Goal: Complete application form

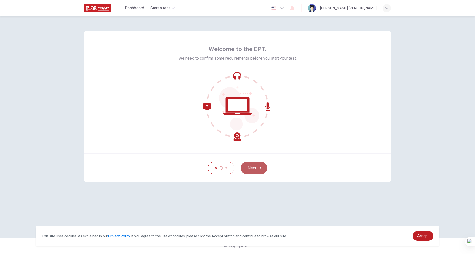
click at [263, 170] on button "Next" at bounding box center [254, 168] width 27 height 12
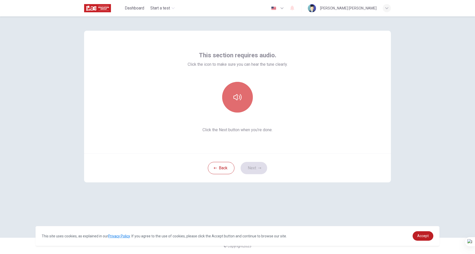
click at [238, 93] on button "button" at bounding box center [237, 97] width 31 height 31
click at [262, 165] on button "Next" at bounding box center [254, 168] width 27 height 12
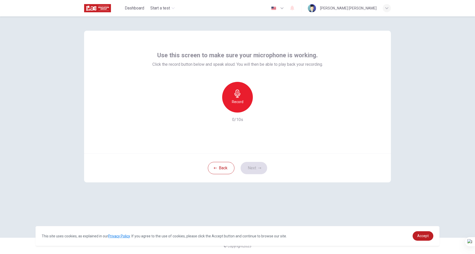
click at [231, 101] on div "Record" at bounding box center [237, 97] width 31 height 31
click at [240, 88] on div "Stop" at bounding box center [237, 97] width 31 height 31
click at [262, 109] on icon "button" at bounding box center [261, 108] width 5 height 5
click at [262, 109] on icon "button" at bounding box center [261, 109] width 4 height 4
click at [260, 168] on icon "button" at bounding box center [259, 168] width 3 height 2
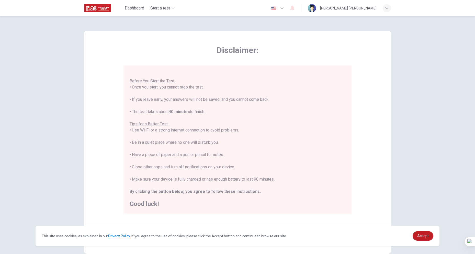
scroll to position [26, 0]
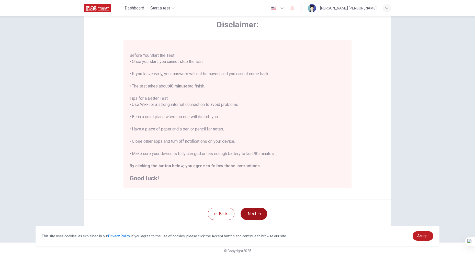
click at [260, 211] on button "Next" at bounding box center [254, 214] width 27 height 12
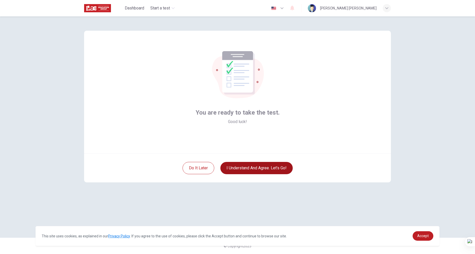
scroll to position [0, 0]
click at [244, 170] on button "I understand and agree. Let’s go!" at bounding box center [256, 168] width 72 height 12
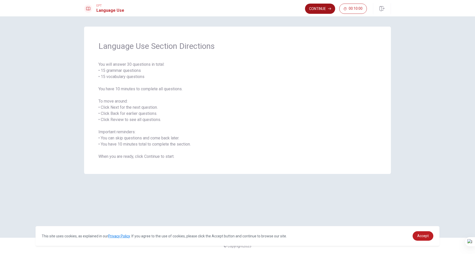
click at [312, 9] on button "Continue" at bounding box center [320, 9] width 30 height 10
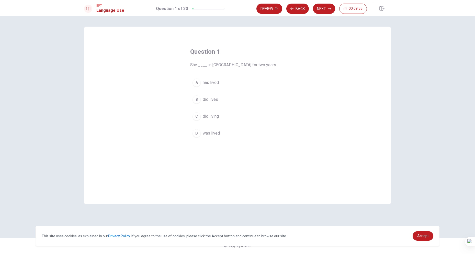
click at [202, 83] on button "A has lived" at bounding box center [237, 82] width 95 height 13
click at [325, 8] on button "Next" at bounding box center [324, 9] width 22 height 10
click at [210, 83] on span "is studying" at bounding box center [213, 83] width 20 height 6
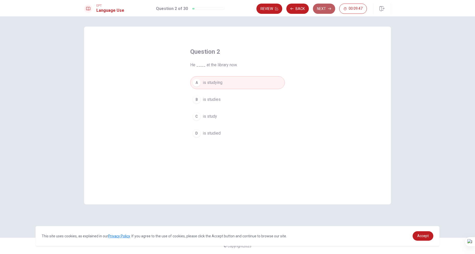
click at [328, 7] on button "Next" at bounding box center [324, 9] width 22 height 10
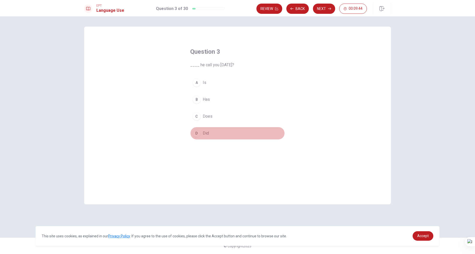
click at [208, 130] on button "D Did" at bounding box center [237, 133] width 95 height 13
click at [322, 7] on button "Next" at bounding box center [324, 9] width 22 height 10
click at [214, 83] on button "A Have" at bounding box center [237, 82] width 95 height 13
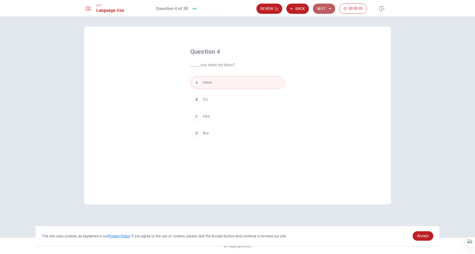
click at [326, 10] on button "Next" at bounding box center [324, 9] width 22 height 10
click at [214, 99] on button "B fridge" at bounding box center [237, 99] width 95 height 13
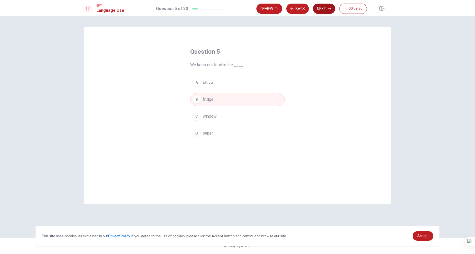
click at [324, 6] on button "Next" at bounding box center [324, 9] width 22 height 10
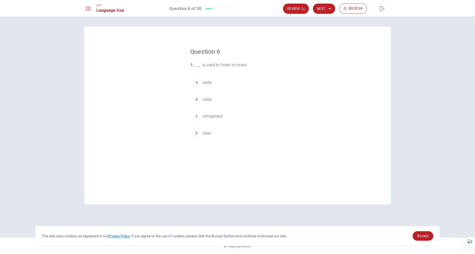
click at [220, 98] on button "B radio" at bounding box center [237, 99] width 95 height 13
click at [326, 11] on button "Next" at bounding box center [324, 9] width 22 height 10
click at [220, 97] on button "B turn on" at bounding box center [237, 99] width 95 height 13
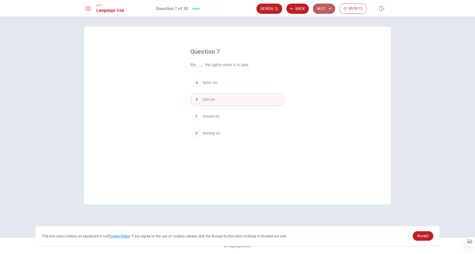
click at [321, 8] on button "Next" at bounding box center [324, 9] width 22 height 10
click at [211, 98] on button "B leg" at bounding box center [237, 99] width 95 height 13
click at [326, 9] on button "Next" at bounding box center [324, 9] width 22 height 10
click at [216, 128] on button "D bright" at bounding box center [237, 133] width 95 height 13
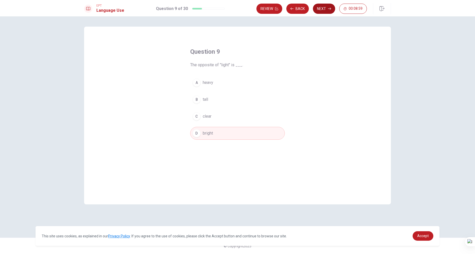
click at [325, 6] on button "Next" at bounding box center [324, 9] width 22 height 10
click at [215, 118] on button "C Did" at bounding box center [237, 116] width 95 height 13
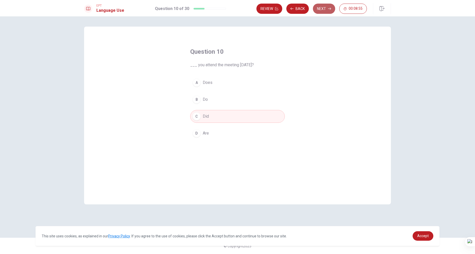
click at [325, 11] on button "Next" at bounding box center [324, 9] width 22 height 10
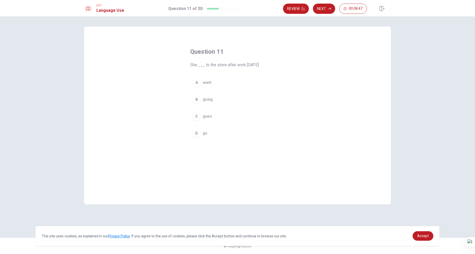
click at [229, 79] on button "A went" at bounding box center [237, 82] width 95 height 13
click at [321, 8] on button "Next" at bounding box center [324, 9] width 22 height 10
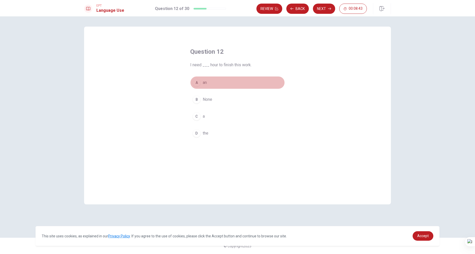
click at [212, 83] on button "A an" at bounding box center [237, 82] width 95 height 13
click at [326, 9] on button "Next" at bounding box center [324, 9] width 22 height 10
click at [225, 82] on button "A are" at bounding box center [237, 82] width 95 height 13
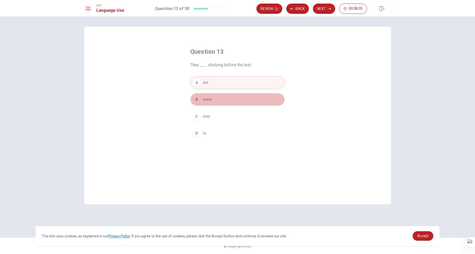
click at [222, 95] on button "B were" at bounding box center [237, 99] width 95 height 13
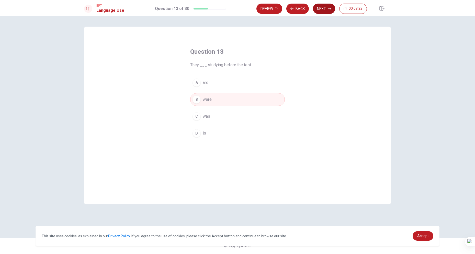
click at [323, 9] on button "Next" at bounding box center [324, 9] width 22 height 10
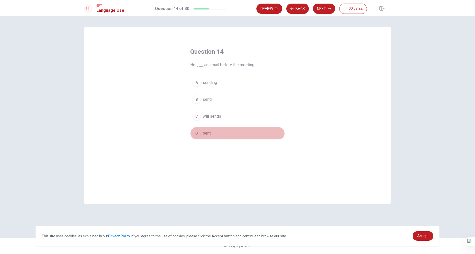
click at [227, 131] on button "D sent" at bounding box center [237, 133] width 95 height 13
click at [221, 129] on button "D sent" at bounding box center [237, 133] width 95 height 13
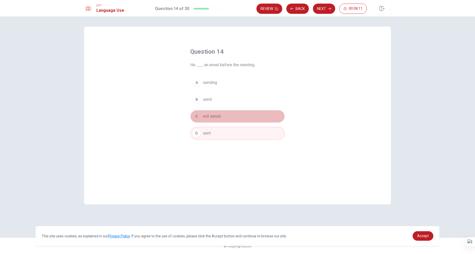
click at [221, 119] on span "will sends" at bounding box center [212, 116] width 18 height 6
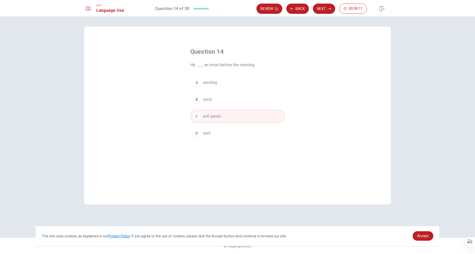
click at [221, 130] on button "D sent" at bounding box center [237, 133] width 95 height 13
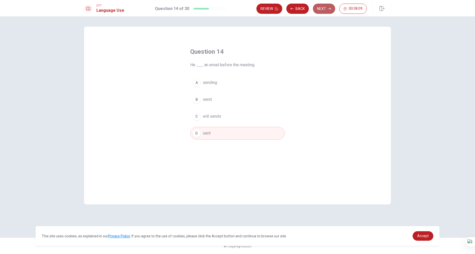
click at [330, 8] on icon "button" at bounding box center [329, 9] width 3 height 2
click at [213, 97] on span "Return" at bounding box center [209, 99] width 12 height 6
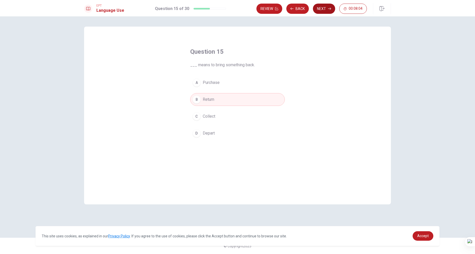
click at [327, 7] on button "Next" at bounding box center [324, 9] width 22 height 10
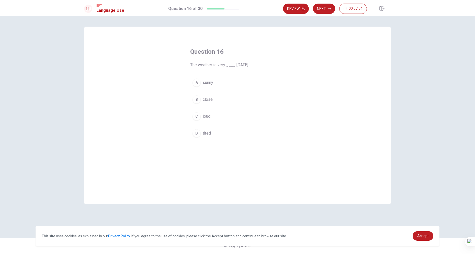
click at [227, 80] on button "A sunny" at bounding box center [237, 82] width 95 height 13
click at [324, 11] on button "Next" at bounding box center [324, 9] width 22 height 10
click at [216, 137] on button "D study" at bounding box center [237, 133] width 95 height 13
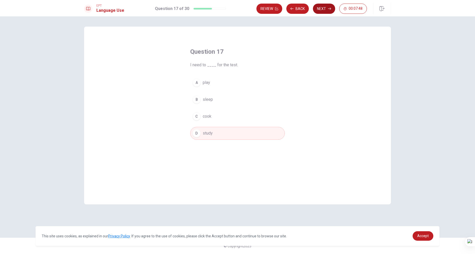
click at [322, 5] on button "Next" at bounding box center [324, 9] width 22 height 10
click at [210, 117] on button "C bag" at bounding box center [237, 116] width 95 height 13
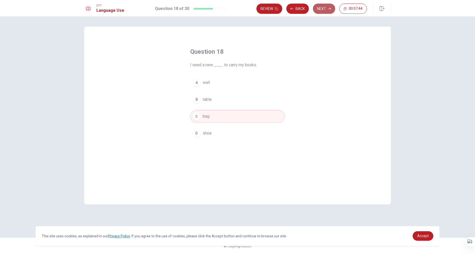
click at [321, 8] on button "Next" at bounding box center [324, 9] width 22 height 10
click at [227, 79] on button "A doctor" at bounding box center [237, 82] width 95 height 13
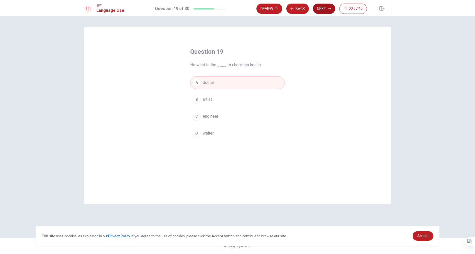
click at [321, 10] on button "Next" at bounding box center [324, 9] width 22 height 10
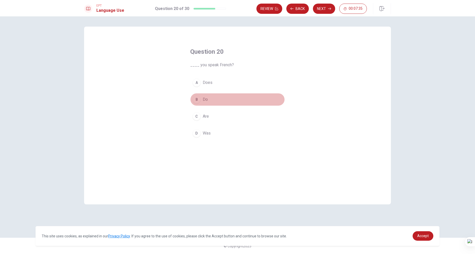
click at [209, 96] on button "B Do" at bounding box center [237, 99] width 95 height 13
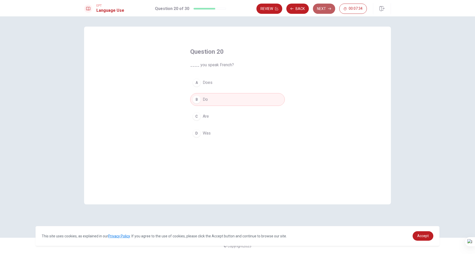
click at [330, 6] on button "Next" at bounding box center [324, 9] width 22 height 10
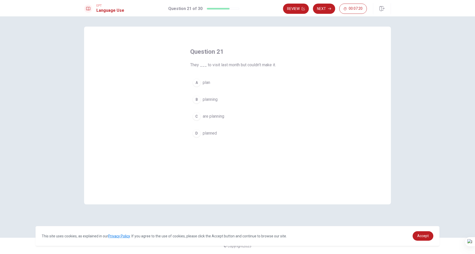
click at [223, 134] on button "D planned" at bounding box center [237, 133] width 95 height 13
click at [326, 7] on button "Next" at bounding box center [324, 9] width 22 height 10
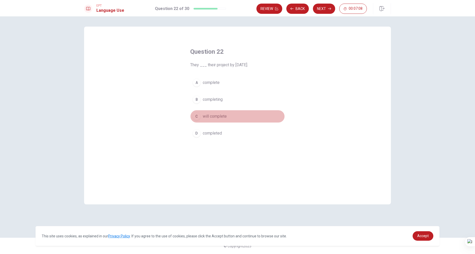
click at [242, 114] on button "C will complete" at bounding box center [237, 116] width 95 height 13
click at [322, 11] on button "Next" at bounding box center [324, 9] width 22 height 10
click at [215, 113] on button "C which" at bounding box center [237, 116] width 95 height 13
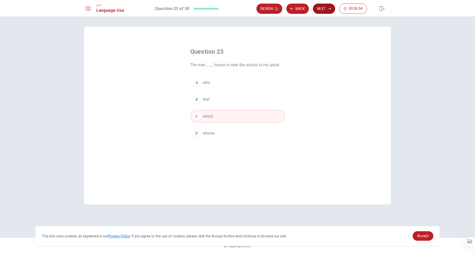
click at [322, 7] on button "Next" at bounding box center [324, 9] width 22 height 10
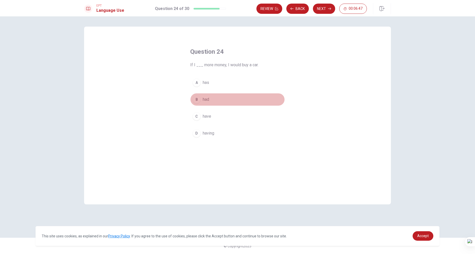
click at [220, 102] on button "B had" at bounding box center [237, 99] width 95 height 13
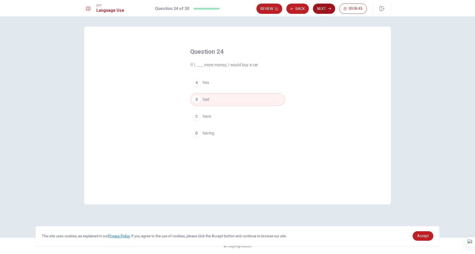
click at [320, 8] on button "Next" at bounding box center [324, 9] width 22 height 10
click at [215, 134] on span "advertise" at bounding box center [211, 133] width 17 height 6
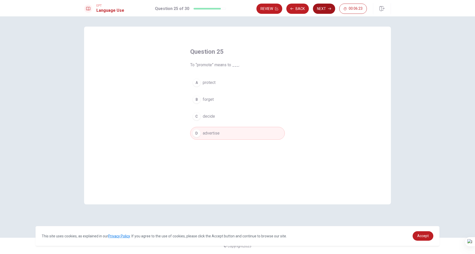
click at [323, 8] on button "Next" at bounding box center [324, 9] width 22 height 10
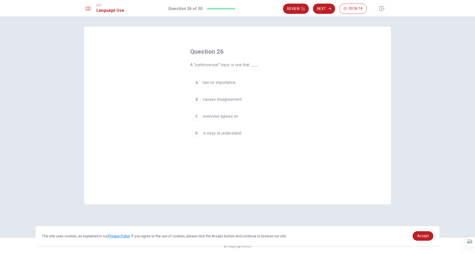
click at [231, 101] on span "causes disagreement" at bounding box center [222, 99] width 39 height 6
click at [325, 13] on button "Next" at bounding box center [324, 9] width 22 height 10
click at [228, 99] on button "B change" at bounding box center [237, 99] width 95 height 13
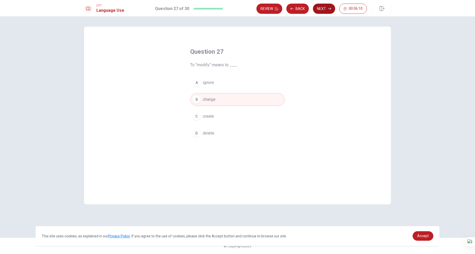
click at [319, 12] on button "Next" at bounding box center [324, 9] width 22 height 10
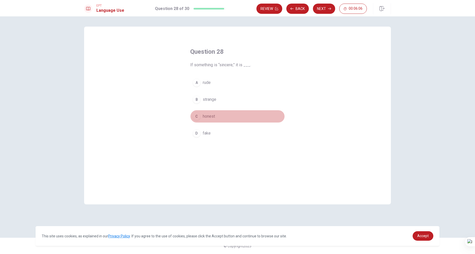
click at [211, 116] on span "honest" at bounding box center [209, 116] width 12 height 6
click at [323, 10] on button "Next" at bounding box center [324, 9] width 22 height 10
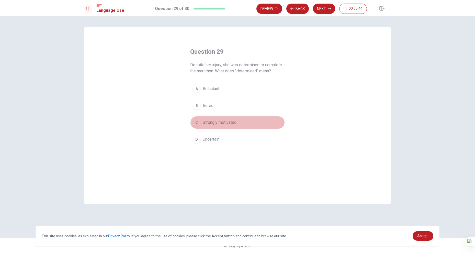
click at [228, 121] on span "Strongly motivated" at bounding box center [220, 122] width 34 height 6
click at [320, 10] on button "Next" at bounding box center [324, 9] width 22 height 10
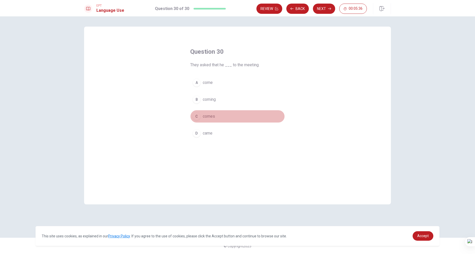
click at [220, 116] on button "C comes" at bounding box center [237, 116] width 95 height 13
click at [325, 12] on button "Next" at bounding box center [324, 9] width 22 height 10
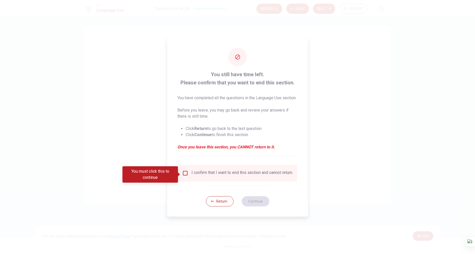
click at [224, 174] on div "I confirm that I want to end this section and cannot return." at bounding box center [243, 173] width 102 height 6
drag, startPoint x: 195, startPoint y: 177, endPoint x: 184, endPoint y: 179, distance: 10.6
click at [189, 176] on div "I confirm that I want to end this section and cannot return." at bounding box center [237, 173] width 111 height 6
click at [184, 176] on div "I confirm that I want to end this section and cannot return." at bounding box center [237, 173] width 111 height 6
click at [184, 173] on input "You must click this to continue" at bounding box center [185, 173] width 6 height 6
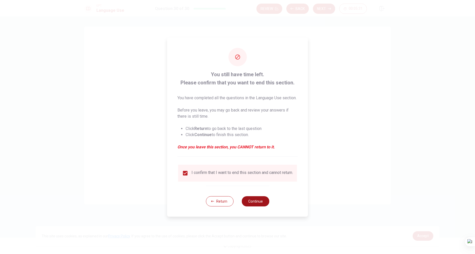
click at [253, 206] on button "Continue" at bounding box center [256, 201] width 28 height 10
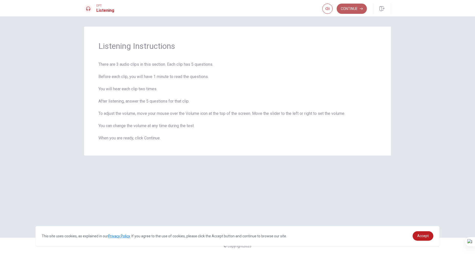
click at [348, 8] on button "Continue" at bounding box center [352, 9] width 30 height 10
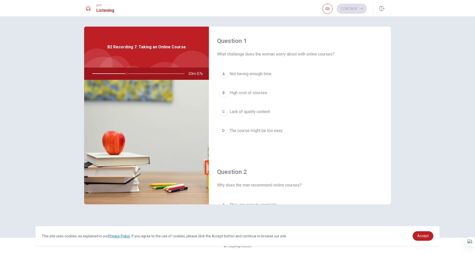
click at [234, 73] on span "Not having enough time" at bounding box center [251, 74] width 42 height 6
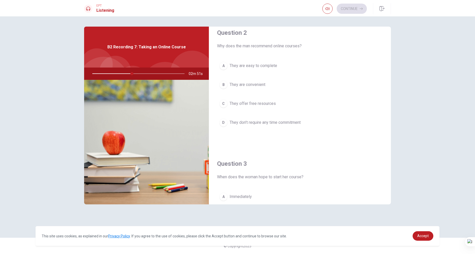
scroll to position [138, 0]
click at [253, 87] on span "They are convenient" at bounding box center [248, 86] width 36 height 6
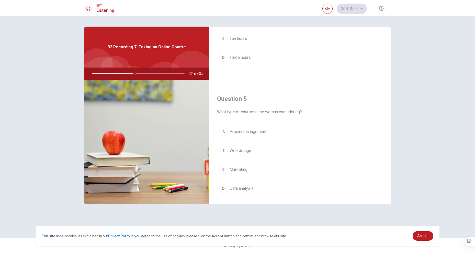
scroll to position [471, 0]
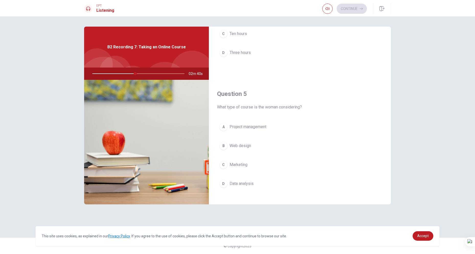
click at [260, 179] on button "D Data analysis" at bounding box center [300, 183] width 166 height 13
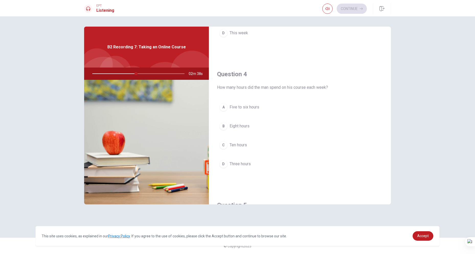
scroll to position [355, 0]
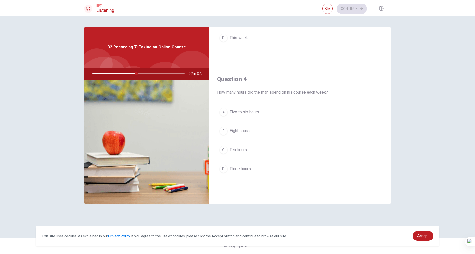
click at [392, 133] on div "Question 1 What challenge does the woman worry about with online courses? A Not…" at bounding box center [237, 127] width 323 height 201
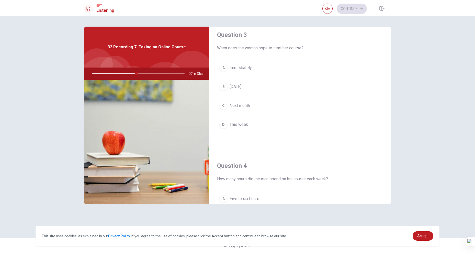
scroll to position [261, 0]
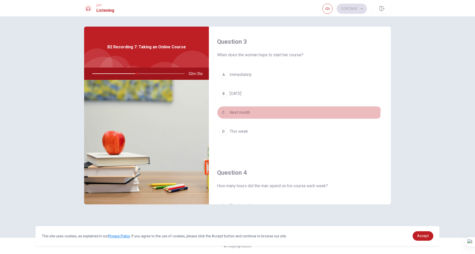
click at [234, 106] on button "C Next month" at bounding box center [300, 112] width 166 height 13
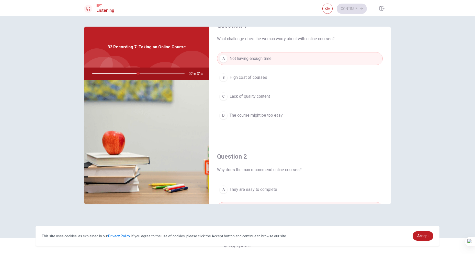
scroll to position [0, 0]
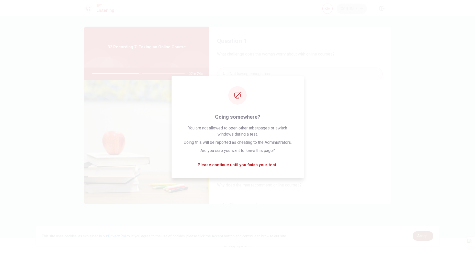
click at [419, 235] on span "Accept" at bounding box center [423, 236] width 12 height 4
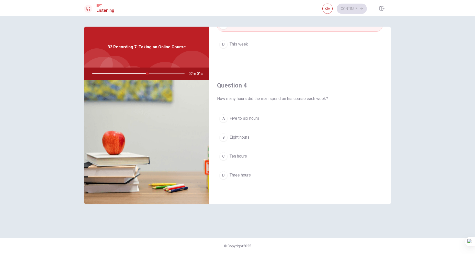
scroll to position [360, 0]
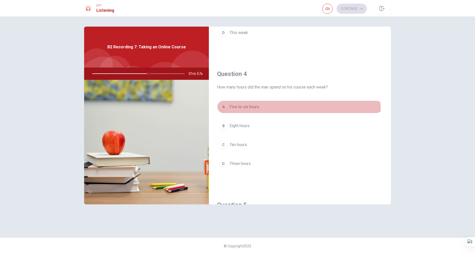
click at [258, 111] on button "A Five to six hours" at bounding box center [300, 107] width 166 height 13
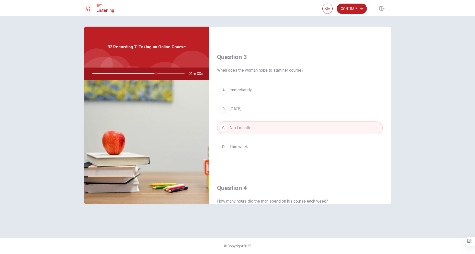
scroll to position [244, 0]
click at [354, 8] on button "Continue" at bounding box center [352, 9] width 30 height 10
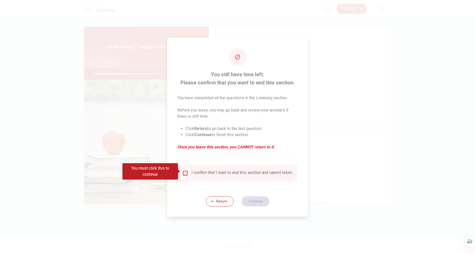
click at [198, 167] on div "I confirm that I want to end this section and cannot return." at bounding box center [237, 173] width 119 height 17
click at [185, 172] on input "You must click this to continue" at bounding box center [185, 173] width 6 height 6
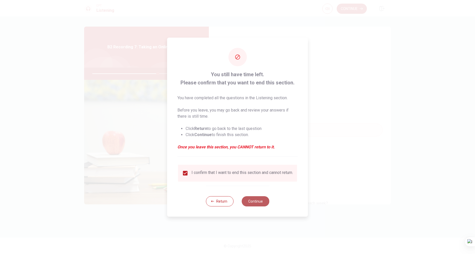
click at [252, 201] on button "Continue" at bounding box center [256, 201] width 28 height 10
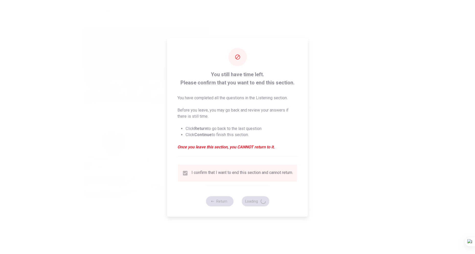
type input "72"
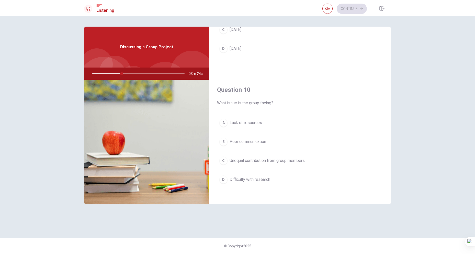
scroll to position [472, 0]
click at [308, 162] on button "C Unequal contribution from group members" at bounding box center [300, 163] width 166 height 13
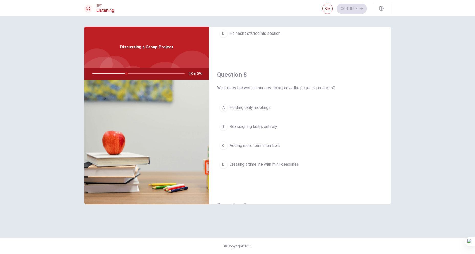
click at [296, 167] on span "Creating a timeline with mini-deadlines" at bounding box center [264, 164] width 69 height 6
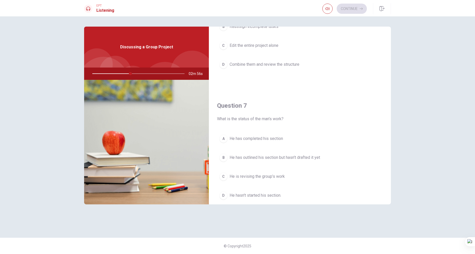
scroll to position [71, 0]
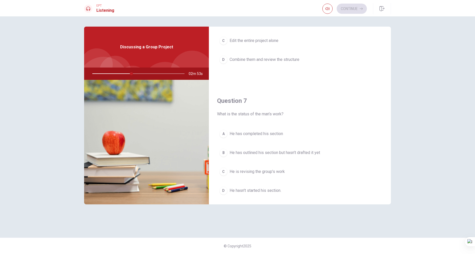
click at [303, 150] on span "He has outlined his section but hasn’t drafted it yet" at bounding box center [275, 153] width 91 height 6
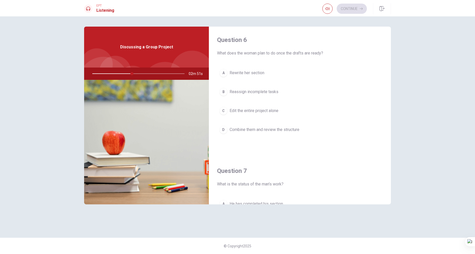
scroll to position [0, 0]
click at [277, 133] on span "Combine them and review the structure" at bounding box center [265, 131] width 70 height 6
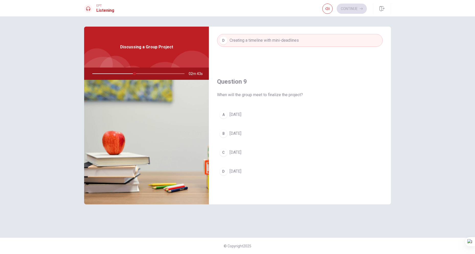
scroll to position [356, 0]
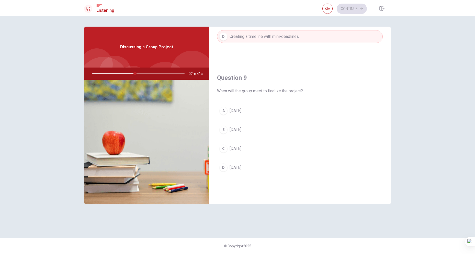
click at [240, 131] on span "[DATE]" at bounding box center [236, 130] width 12 height 6
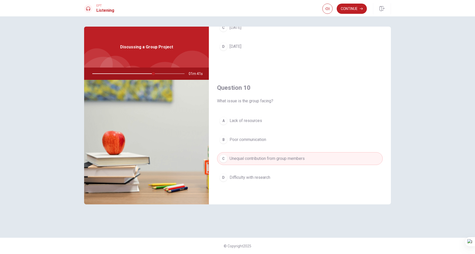
scroll to position [400, 0]
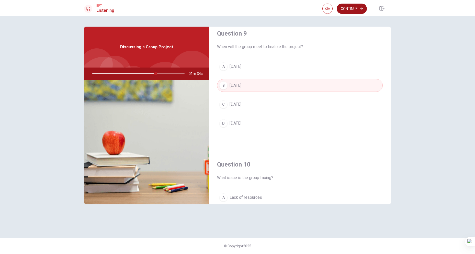
click at [343, 10] on button "Continue" at bounding box center [352, 9] width 30 height 10
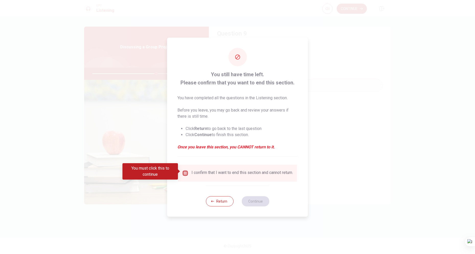
click at [185, 170] on input "You must click this to continue" at bounding box center [185, 173] width 6 height 6
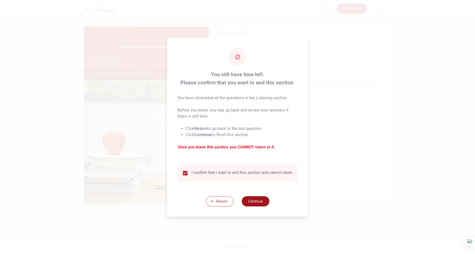
click at [260, 199] on button "Continue" at bounding box center [256, 201] width 28 height 10
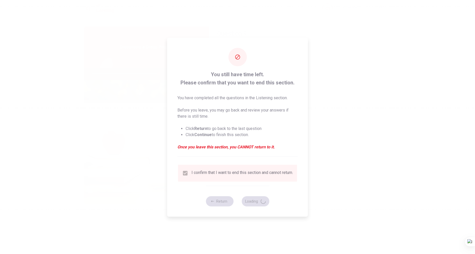
type input "72"
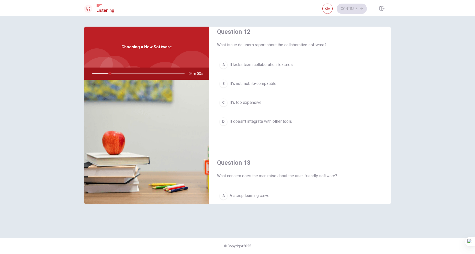
scroll to position [142, 0]
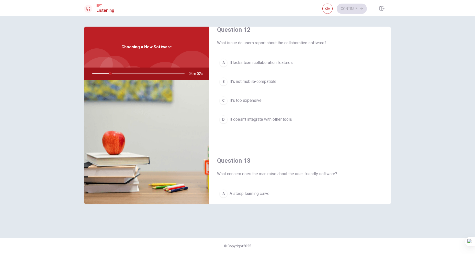
click at [398, 92] on div "Question 11 What is the man’s next step in choosing the software? A Choose base…" at bounding box center [237, 127] width 323 height 201
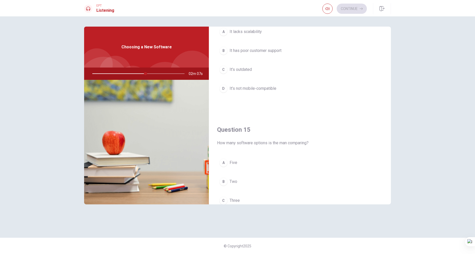
scroll to position [453, 0]
click at [287, 178] on button "C Three" at bounding box center [300, 182] width 166 height 13
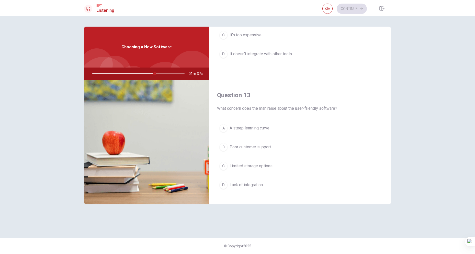
scroll to position [209, 0]
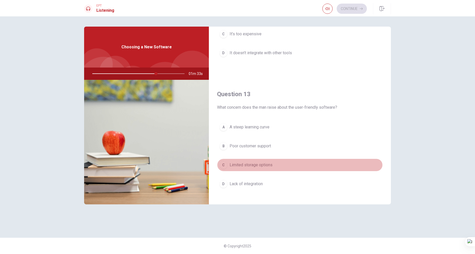
click at [338, 166] on button "C Limited storage options" at bounding box center [300, 165] width 166 height 13
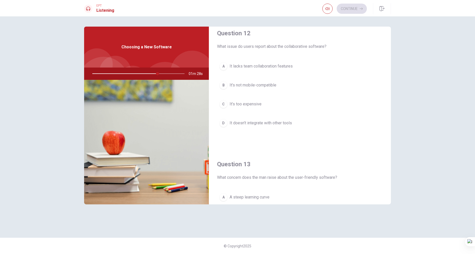
scroll to position [130, 0]
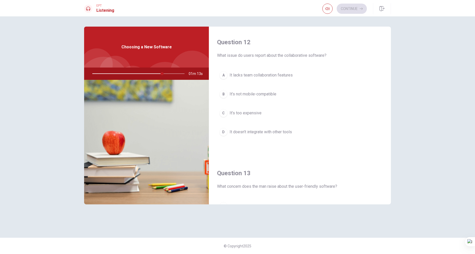
click at [330, 91] on button "B It’s not mobile-compatible" at bounding box center [300, 94] width 166 height 13
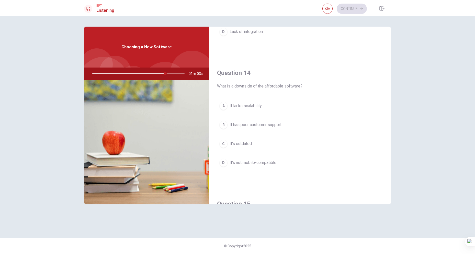
scroll to position [350, 0]
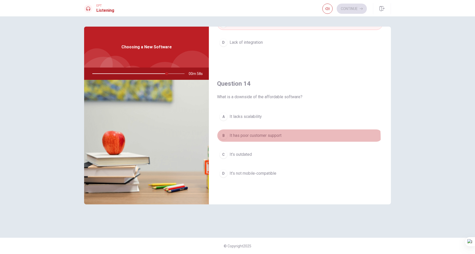
click at [282, 138] on span "It has poor customer support" at bounding box center [256, 135] width 52 height 6
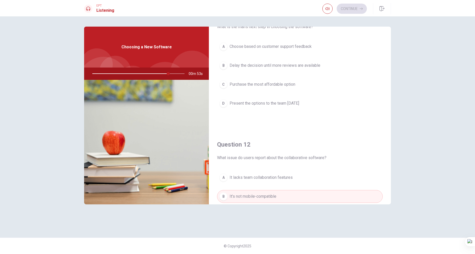
scroll to position [14, 0]
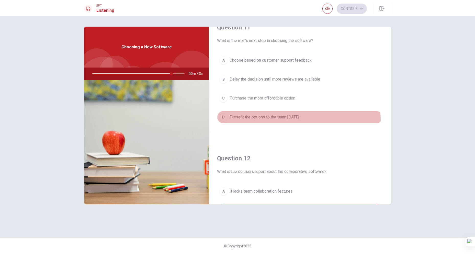
click at [297, 119] on span "Present the options to the team [DATE]" at bounding box center [265, 117] width 70 height 6
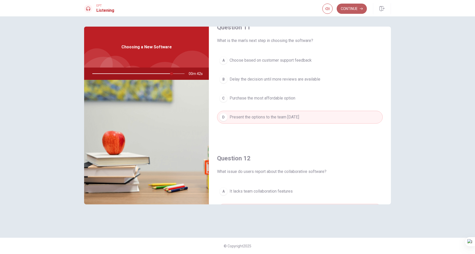
click at [353, 9] on button "Continue" at bounding box center [352, 9] width 30 height 10
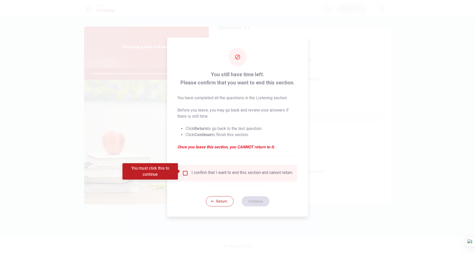
click at [210, 173] on div "I confirm that I want to end this section and cannot return." at bounding box center [243, 173] width 102 height 6
drag, startPoint x: 168, startPoint y: 164, endPoint x: 181, endPoint y: 169, distance: 13.9
click at [180, 169] on div "You must click this to continue" at bounding box center [152, 171] width 59 height 16
click at [181, 170] on div "You must click this to continue" at bounding box center [152, 171] width 59 height 16
click at [183, 170] on input "You must click this to continue" at bounding box center [185, 173] width 6 height 6
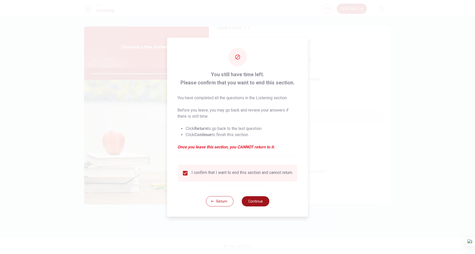
click at [251, 203] on button "Continue" at bounding box center [256, 201] width 28 height 10
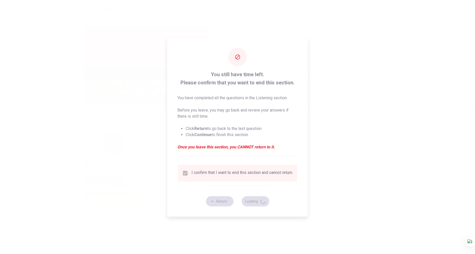
type input "88"
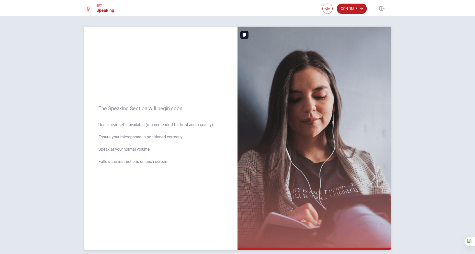
scroll to position [22, 0]
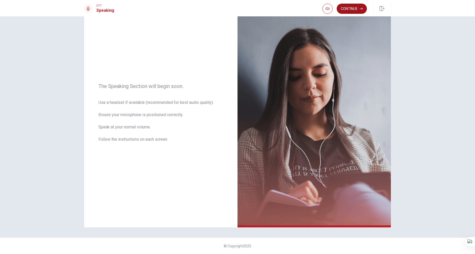
click at [354, 8] on button "Continue" at bounding box center [352, 9] width 30 height 10
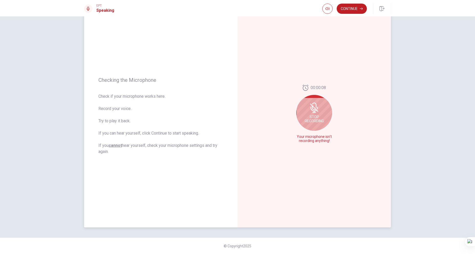
click at [302, 120] on div "Stop Recording" at bounding box center [314, 113] width 36 height 36
click at [306, 119] on div at bounding box center [314, 115] width 36 height 36
click at [319, 139] on button "Play Audio" at bounding box center [319, 140] width 7 height 7
click at [307, 141] on icon "Record Again" at bounding box center [308, 140] width 3 height 3
click at [313, 120] on div "Stop Recording" at bounding box center [314, 119] width 36 height 36
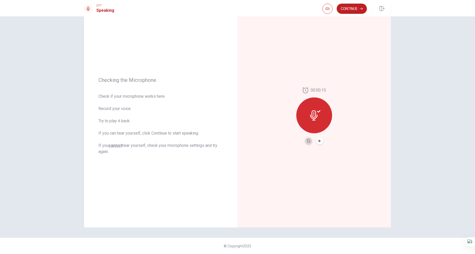
click at [307, 141] on icon "Record Again" at bounding box center [308, 140] width 3 height 3
click at [317, 121] on span "Stop Recording" at bounding box center [314, 125] width 19 height 8
click at [319, 144] on button "Play Audio" at bounding box center [319, 140] width 7 height 7
click at [353, 7] on button "Continue" at bounding box center [352, 9] width 30 height 10
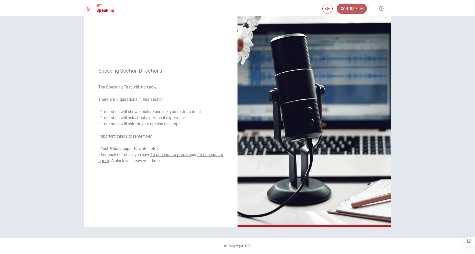
click at [350, 11] on button "Continue" at bounding box center [352, 9] width 30 height 10
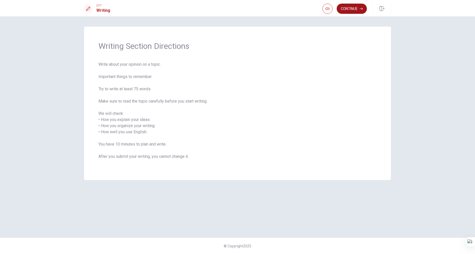
click at [344, 10] on button "Continue" at bounding box center [352, 9] width 30 height 10
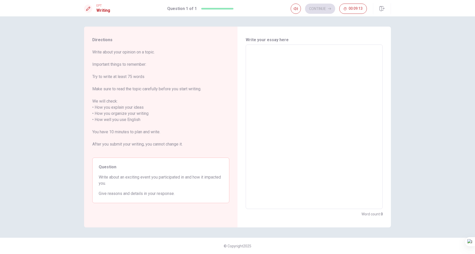
click at [288, 55] on textarea at bounding box center [314, 127] width 130 height 156
type textarea "O"
type textarea "x"
type textarea "On"
type textarea "x"
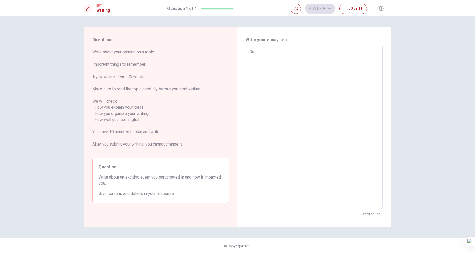
type textarea "One"
type textarea "x"
type textarea "One"
type textarea "x"
type textarea "One"
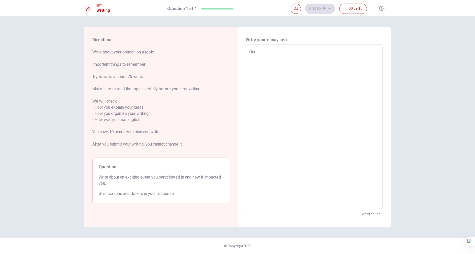
type textarea "x"
type textarea "One"
type textarea "x"
type textarea "One o"
type textarea "x"
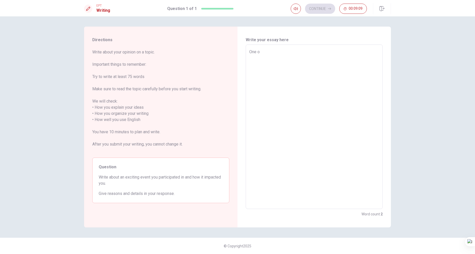
type textarea "One ot"
type textarea "x"
type textarea "One o"
type textarea "x"
type textarea "One of"
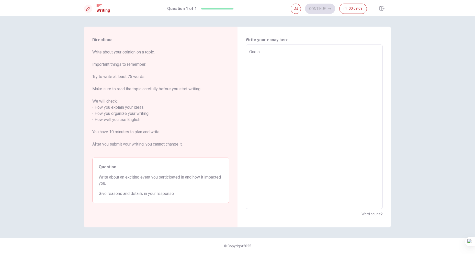
type textarea "x"
type textarea "One of"
type textarea "x"
type textarea "One of t"
type textarea "x"
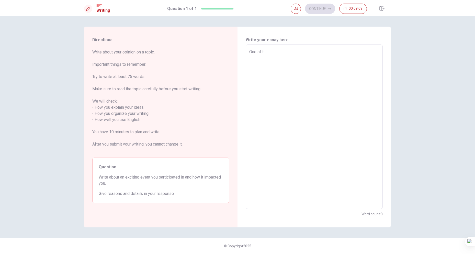
type textarea "One of th"
type textarea "x"
type textarea "One of the"
type textarea "x"
type textarea "One of the"
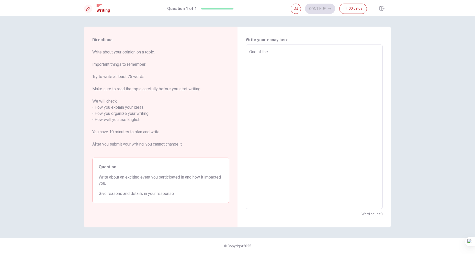
type textarea "x"
type textarea "One of the m"
type textarea "x"
type textarea "One of the mo"
type textarea "x"
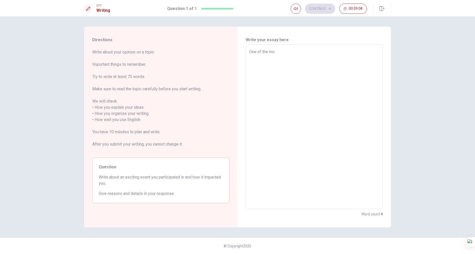
type textarea "One of the [DEMOGRAPHIC_DATA]"
type textarea "x"
type textarea "One of the most"
type textarea "x"
type textarea "One of the most"
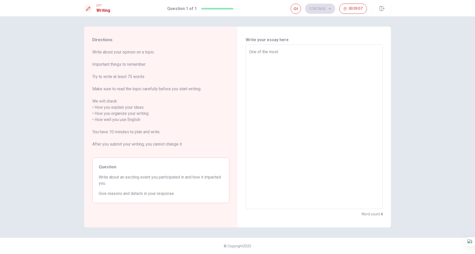
type textarea "x"
type textarea "One of the most e"
type textarea "x"
type textarea "One of the most ex"
type textarea "x"
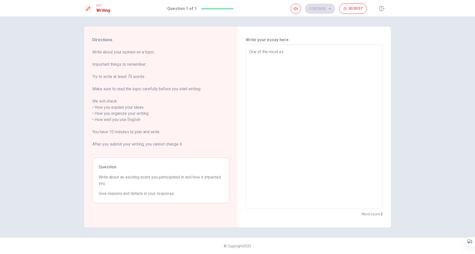
type textarea "One of the most exc"
type textarea "x"
type textarea "One of the most exci"
type textarea "x"
type textarea "One of the most excit"
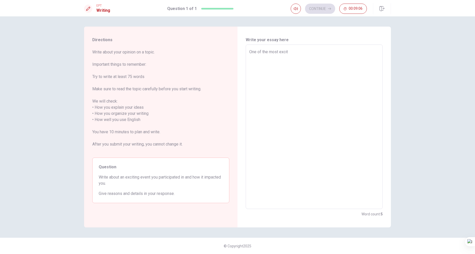
type textarea "x"
type textarea "One of the most exciti"
type textarea "x"
type textarea "One of the most excitin"
type textarea "x"
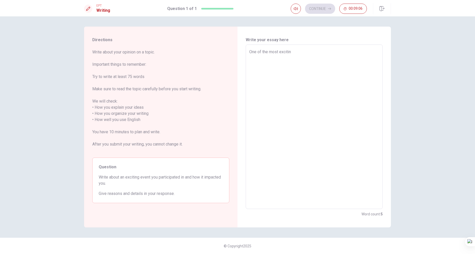
type textarea "One of the most exciting"
type textarea "x"
type textarea "One of the most exciting"
type textarea "x"
type textarea "One of the most exciting e"
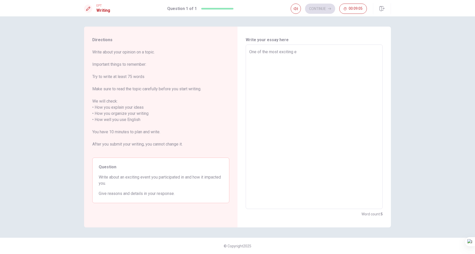
type textarea "x"
type textarea "One of the most exciting ev"
type textarea "x"
type textarea "One of the most exciting eve"
type textarea "x"
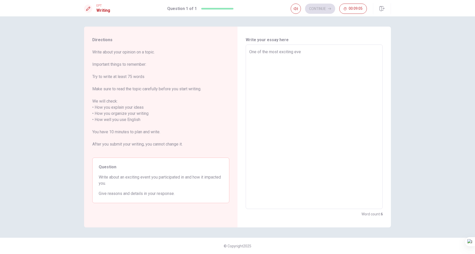
type textarea "One of the most exciting even"
type textarea "x"
type textarea "One of the most exciting event"
type textarea "x"
type textarea "One of the most exciting events"
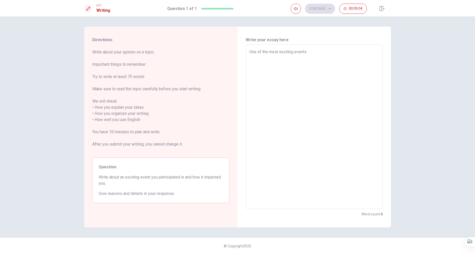
type textarea "x"
type textarea "One of the most exciting events"
type textarea "x"
type textarea "One of the most exciting events I"
type textarea "x"
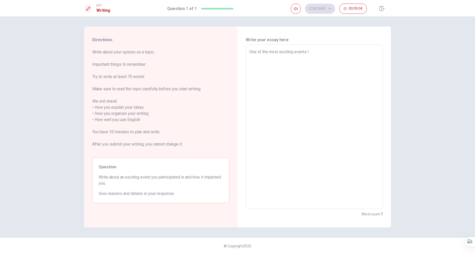
type textarea "One of the most exciting events I"
type textarea "x"
type textarea "One of the most exciting events I p"
type textarea "x"
type textarea "One of the most exciting events I [GEOGRAPHIC_DATA]"
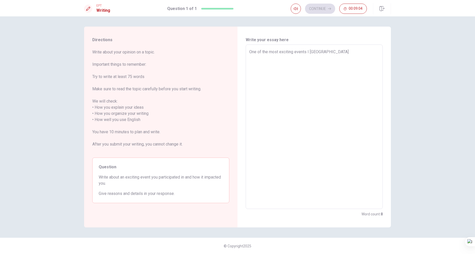
type textarea "x"
type textarea "One of the most exciting events I par"
type textarea "x"
type textarea "One of the most exciting events I part"
type textarea "x"
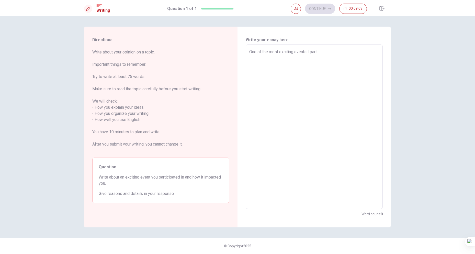
type textarea "One of the most exciting events I parti"
type textarea "x"
type textarea "One of the most exciting events I partic"
type textarea "x"
type textarea "One of the most exciting events I partici"
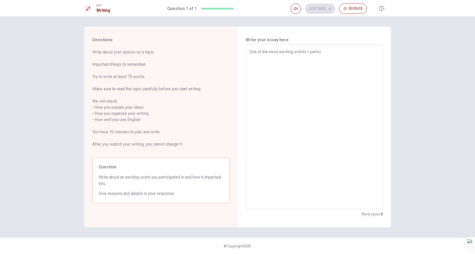
type textarea "x"
type textarea "One of the most exciting events I particip"
type textarea "x"
type textarea "One of the most exciting events I participa"
type textarea "x"
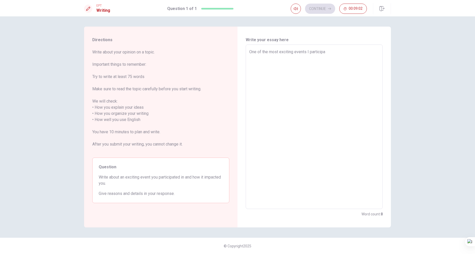
type textarea "One of the most exciting events I participat"
type textarea "x"
type textarea "One of the most exciting events I participate"
type textarea "x"
type textarea "One of the most exciting events I participated"
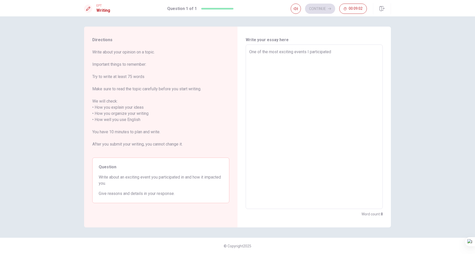
type textarea "x"
type textarea "One of the most exciting events I participated"
type textarea "x"
type textarea "One of the most exciting events I participated i"
type textarea "x"
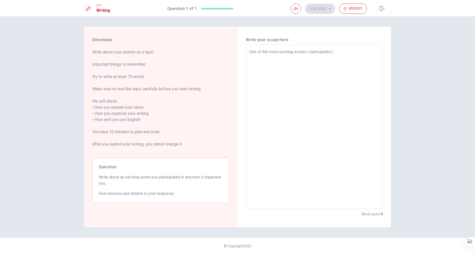
type textarea "One of the most exciting events I participated in"
type textarea "x"
type textarea "One of the most exciting events I participated in"
type textarea "x"
type textarea "One of the most exciting events I participated in w"
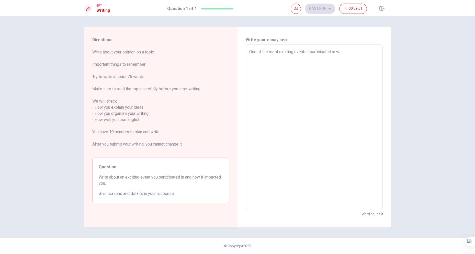
type textarea "x"
type textarea "One of the most exciting events I participated in wa"
type textarea "x"
type textarea "One of the most exciting events I participated in was"
type textarea "x"
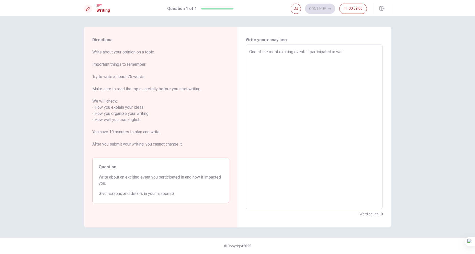
type textarea "One of the most exciting events I participated in was"
type textarea "x"
type textarea "One of the most exciting events I participated in was a"
type textarea "x"
type textarea "One of the most exciting events I participated in was a"
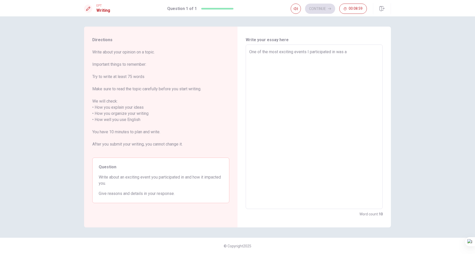
type textarea "x"
type textarea "One of the most exciting events I participated in was a o"
type textarea "x"
type textarea "One of the most exciting events I participated in was a on"
type textarea "x"
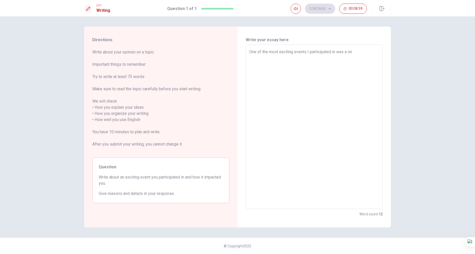
type textarea "One of the most exciting events I participated in was a one"
type textarea "x"
type textarea "One of the most exciting events I participated in was a one-"
type textarea "x"
type textarea "One of the most exciting events I participated in was a one-m"
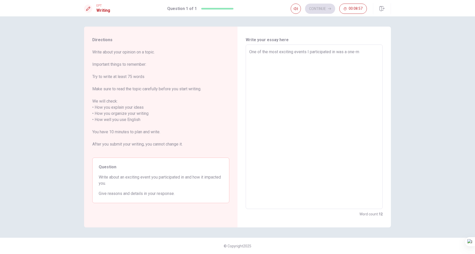
type textarea "x"
type textarea "One of the most exciting events I participated in was a one-mo"
type textarea "x"
type textarea "One of the most exciting events I participated in was a one-mon"
type textarea "x"
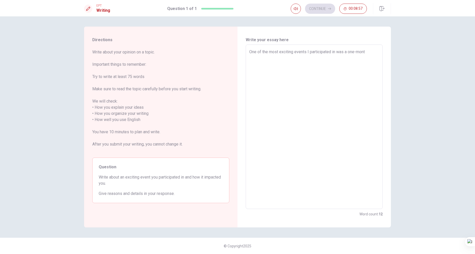
type textarea "One of the most exciting events I participated in was a one-month"
type textarea "x"
type textarea "One of the most exciting events I participated in was a one-month"
type textarea "x"
type textarea "One of the most exciting events I participated in was a one-month e"
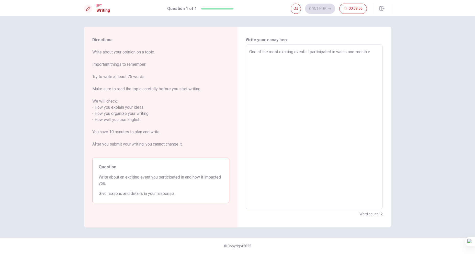
type textarea "x"
type textarea "One of the most exciting events I participated in was a one-month ex"
type textarea "x"
type textarea "One of the most exciting events I participated in was a one-month exc"
type textarea "x"
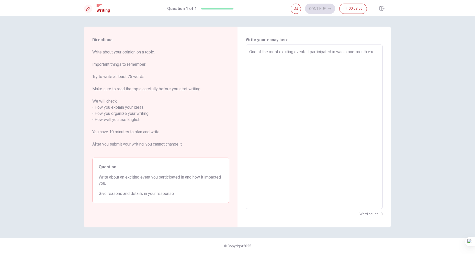
type textarea "One of the most exciting events I participated in was a one-month exch"
type textarea "x"
type textarea "One of the most exciting events I participated in was a one-month excha"
type textarea "x"
type textarea "One of the most exciting events I participated in was a one-month exchan"
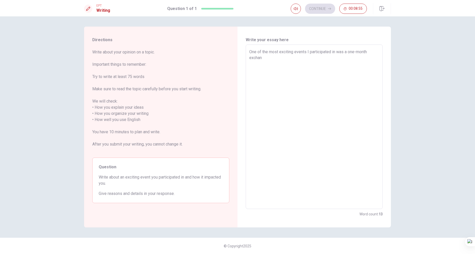
type textarea "x"
type textarea "One of the most exciting events I participated in was a one-month exchang"
type textarea "x"
type textarea "One of the most exciting events I participated in was a one-month exchange"
type textarea "x"
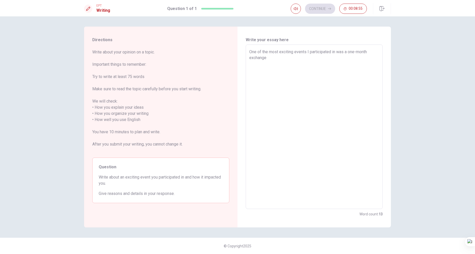
type textarea "One of the most exciting events I participated in was a one-month exchange"
type textarea "x"
type textarea "One of the most exciting events I participated in was a one-month exchange p"
type textarea "x"
type textarea "One of the most exciting events I participated in was a one-month exchange pr"
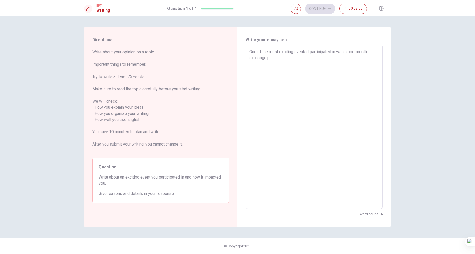
type textarea "x"
type textarea "One of the most exciting events I participated in was a one-month exchange pro"
type textarea "x"
type textarea "One of the most exciting events I participated in was a one-month exchange prog"
type textarea "x"
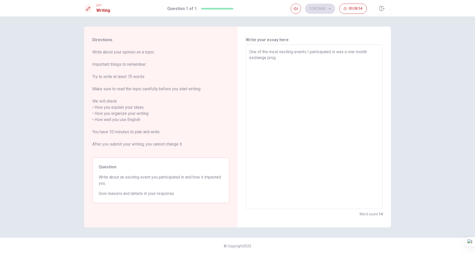
type textarea "One of the most exciting events I participated in was a one-month exchange progr"
type textarea "x"
type textarea "One of the most exciting events I participated in was a one-month exchange prog…"
type textarea "x"
type textarea "One of the most exciting events I participated in was a one-month exchange prog…"
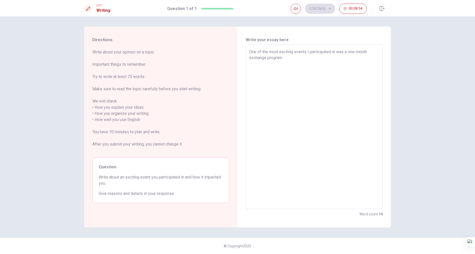
type textarea "x"
type textarea "One of the most exciting events I participated in was a one-month exchange prog…"
type textarea "x"
type textarea "One of the most exciting events I participated in was a one-month exchange prog…"
type textarea "x"
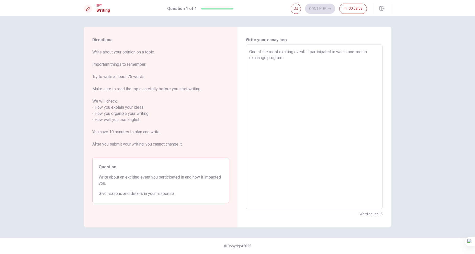
type textarea "One of the most exciting events I participated in was a one-month exchange prog…"
type textarea "x"
type textarea "One of the most exciting events I participated in was a one-month exchange prog…"
type textarea "x"
type textarea "One of the most exciting events I participated in was a one-month exchange prog…"
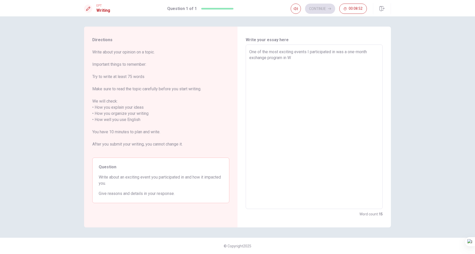
type textarea "x"
type textarea "One of the most exciting events I participated in was a one-month exchange prog…"
type textarea "x"
type textarea "One of the most exciting events I participated in was a one-month exchange prog…"
type textarea "x"
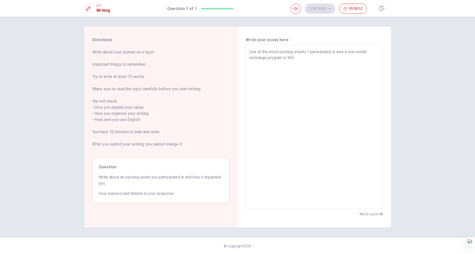
type textarea "One of the most exciting events I participated in was a one-month exchange prog…"
type textarea "x"
type textarea "One of the most exciting events I participated in was a one-month exchange prog…"
type textarea "x"
type textarea "One of the most exciting events I participated in was a one-month exchange prog…"
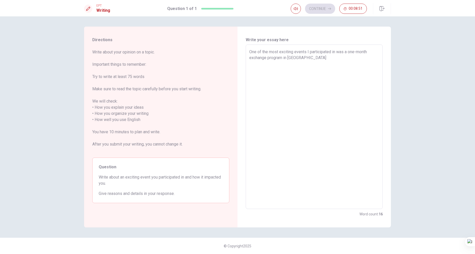
type textarea "x"
type textarea "One of the most exciting events I participated in was a one-month exchange prog…"
type textarea "x"
type textarea "One of the most exciting events I participated in was a one-month exchange prog…"
type textarea "x"
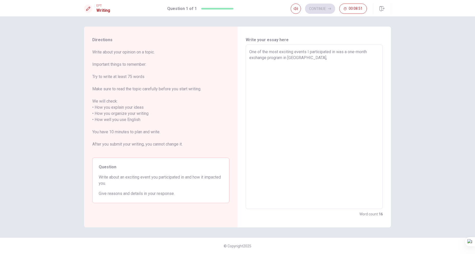
type textarea "One of the most exciting events I participated in was a one-month exchange prog…"
type textarea "x"
click at [331, 56] on textarea "One of the most exciting events I participated in was a one-month exchange prog…" at bounding box center [314, 127] width 130 height 156
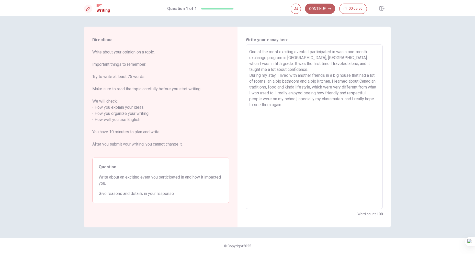
click at [318, 9] on button "Continue" at bounding box center [320, 9] width 30 height 10
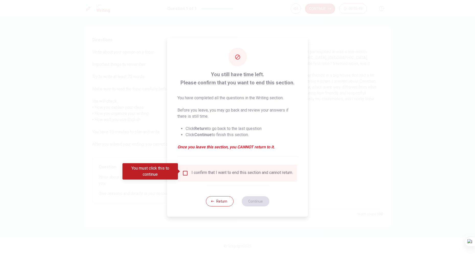
click at [190, 174] on div "I confirm that I want to end this section and cannot return." at bounding box center [237, 173] width 111 height 6
click at [187, 174] on input "You must click this to continue" at bounding box center [185, 173] width 6 height 6
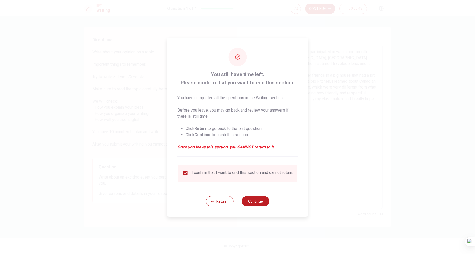
click at [261, 209] on div "Return Continue" at bounding box center [237, 201] width 63 height 31
click at [259, 206] on button "Continue" at bounding box center [256, 201] width 28 height 10
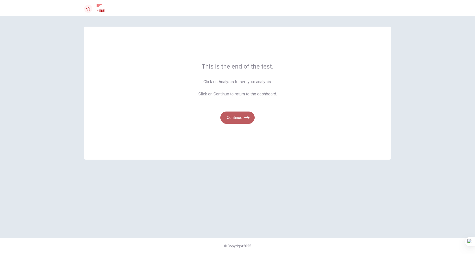
click at [227, 118] on button "Continue" at bounding box center [237, 118] width 34 height 12
